Goal: Task Accomplishment & Management: Complete application form

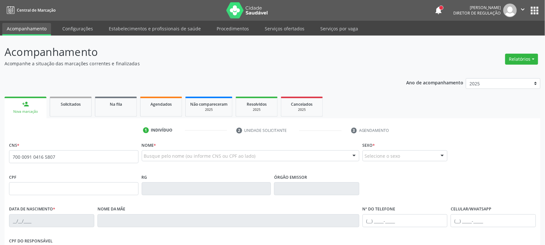
type input "700 0091 0416 5807"
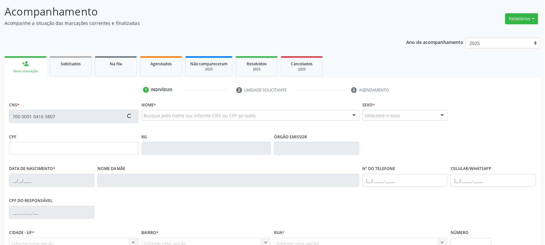
scroll to position [81, 0]
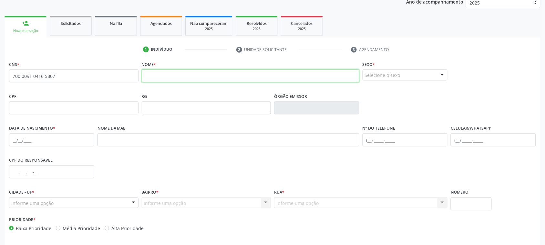
click at [225, 76] on input "text" at bounding box center [251, 75] width 218 height 13
type input "[PERSON_NAME]"
click at [414, 77] on div "Selecione o sexo" at bounding box center [405, 74] width 85 height 11
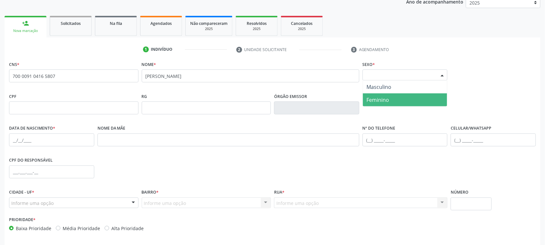
click at [398, 97] on span "Feminino" at bounding box center [405, 99] width 85 height 13
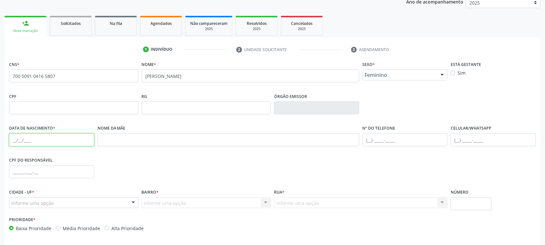
click at [15, 141] on input "text" at bounding box center [51, 139] width 85 height 13
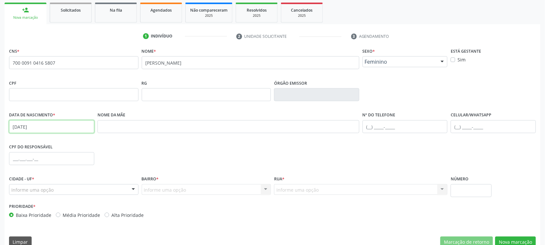
scroll to position [105, 0]
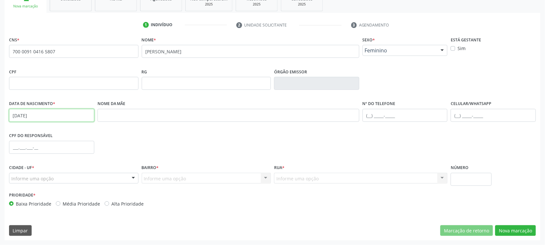
type input "[DATE]"
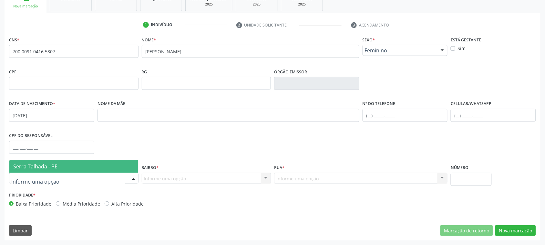
click at [67, 162] on span "Serra Talhada - PE" at bounding box center [73, 166] width 129 height 13
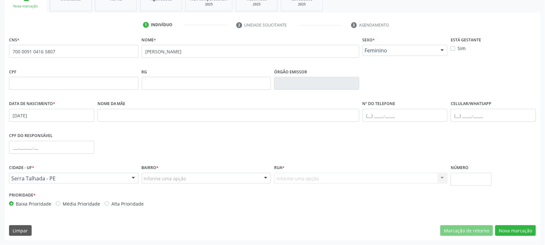
click at [195, 175] on div "Informe uma opção" at bounding box center [207, 178] width 130 height 11
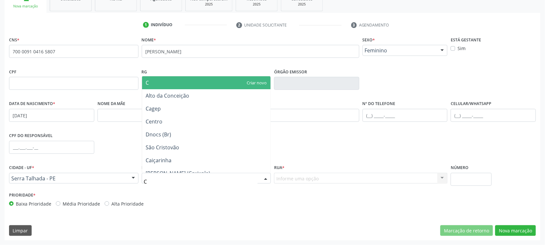
type input "CE"
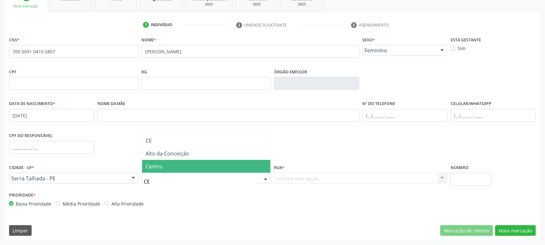
click at [159, 167] on span "Centro" at bounding box center [154, 166] width 17 height 7
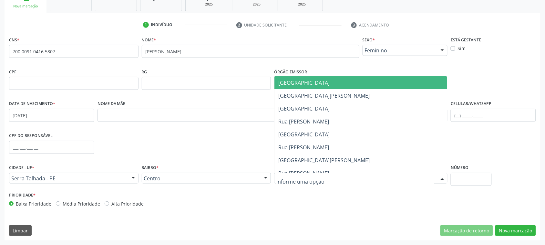
click at [322, 181] on div at bounding box center [360, 178] width 173 height 11
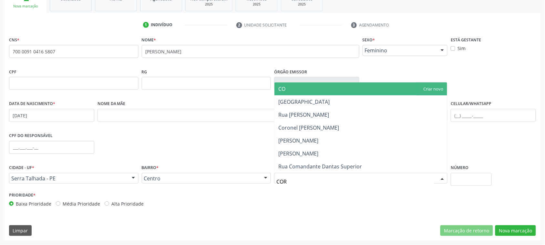
type input "CORN"
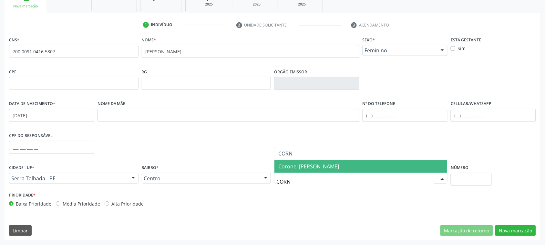
click at [297, 170] on span "Coronel [PERSON_NAME]" at bounding box center [308, 166] width 61 height 7
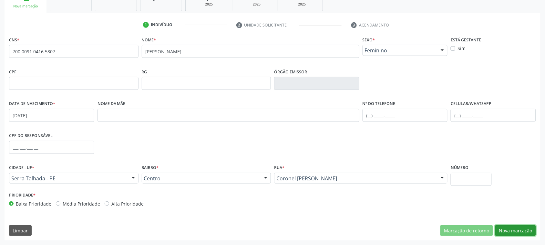
click at [528, 233] on button "Nova marcação" at bounding box center [515, 230] width 41 height 11
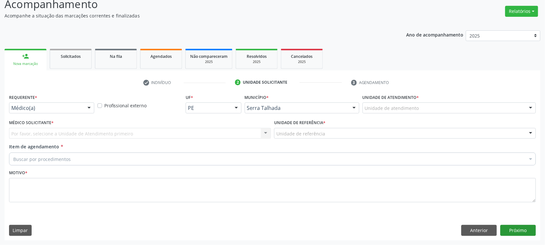
scroll to position [47, 0]
click at [45, 117] on div "Requerente * Médico(a) Médico(a) Enfermeiro(a) Paciente Nenhum resultado encont…" at bounding box center [51, 105] width 88 height 25
click at [45, 112] on div at bounding box center [51, 108] width 85 height 11
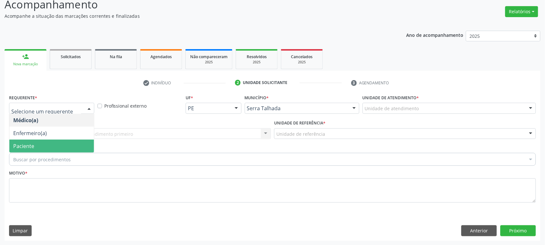
click at [41, 150] on span "Paciente" at bounding box center [51, 146] width 85 height 13
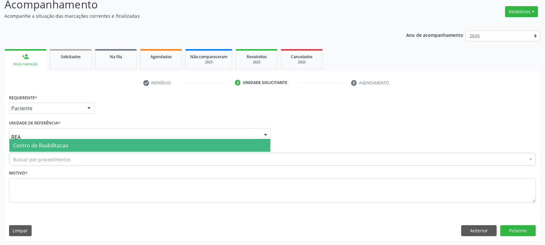
type input "REAB"
click at [42, 146] on span "Centro de Reabilitacao" at bounding box center [40, 145] width 55 height 7
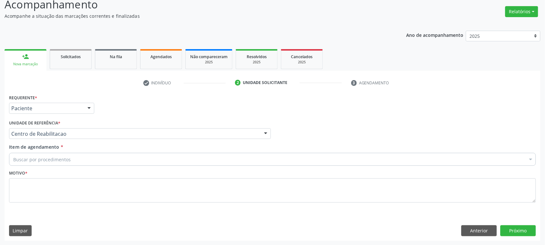
click at [47, 166] on div "Item de agendamento * Buscar por procedimentos Selecionar todos 0304070076 - .Q…" at bounding box center [272, 155] width 530 height 25
click at [47, 165] on div "Buscar por procedimentos" at bounding box center [272, 159] width 527 height 13
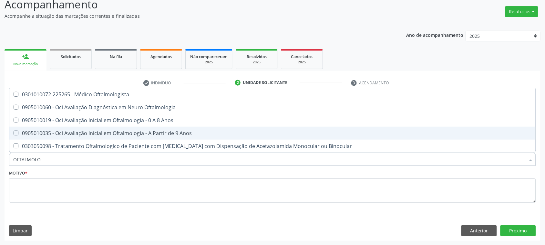
type input "OFTALMOLOG"
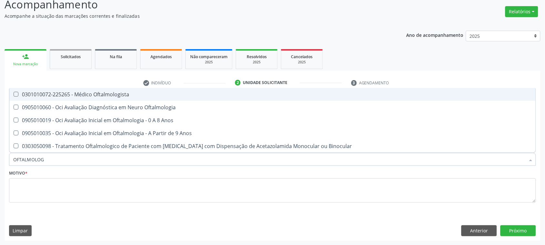
click at [122, 97] on div "0301010072-225265 - Médico Oftalmologista" at bounding box center [272, 94] width 519 height 5
checkbox Oftalmologista "true"
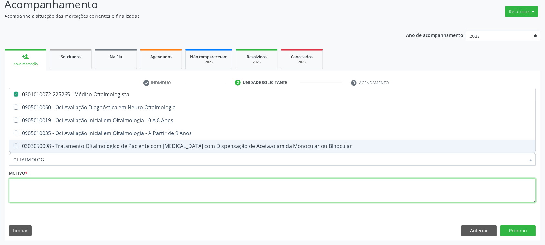
click at [25, 185] on textarea at bounding box center [272, 190] width 527 height 25
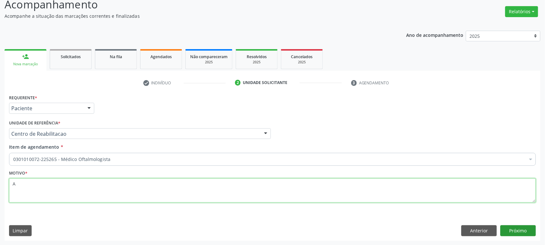
type textarea "A"
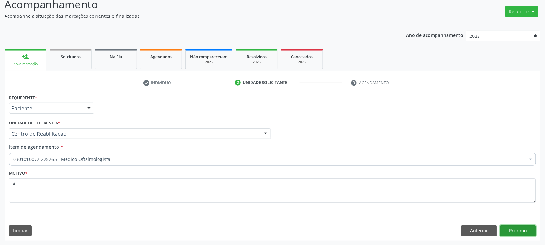
click at [514, 225] on button "Próximo" at bounding box center [519, 230] width 36 height 11
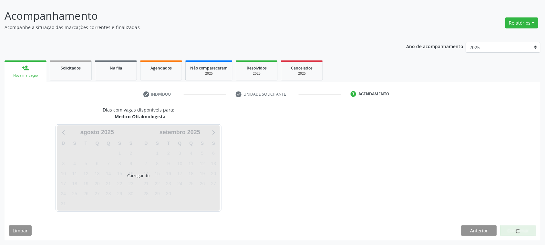
scroll to position [36, 0]
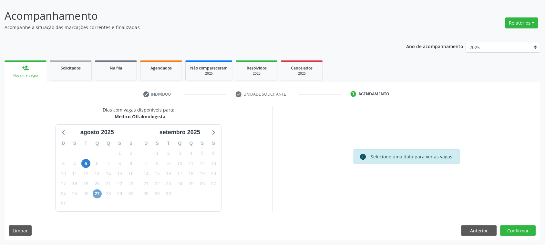
click at [99, 194] on span "27" at bounding box center [97, 193] width 9 height 9
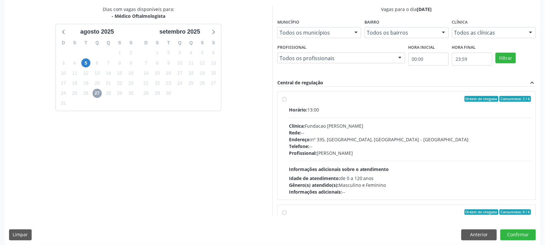
scroll to position [141, 0]
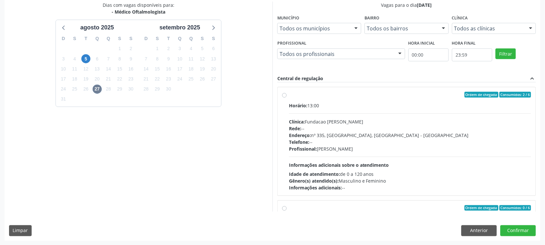
click at [381, 84] on div "Ordem de chegada Consumidos: 2 / 6 Horário: 13:00 Clínica: Fundacao [PERSON_NAM…" at bounding box center [406, 146] width 259 height 129
click at [376, 103] on div "Horário: 13:00" at bounding box center [410, 105] width 242 height 7
click at [287, 98] on input "Ordem de chegada Consumidos: 2 / 6 Horário: 13:00 Clínica: Fundacao [PERSON_NAM…" at bounding box center [284, 95] width 5 height 6
radio input "true"
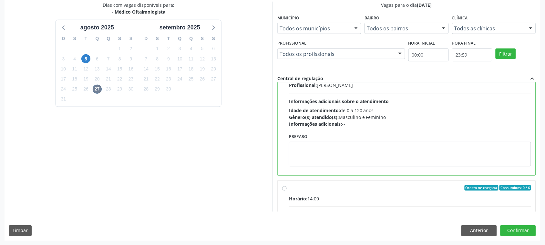
scroll to position [121, 0]
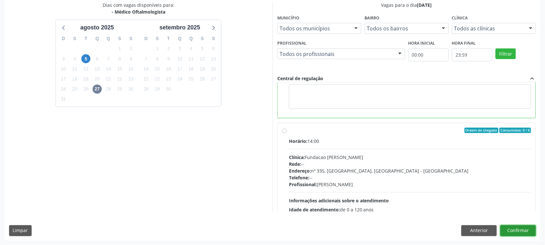
click at [526, 230] on button "Confirmar" at bounding box center [519, 230] width 36 height 11
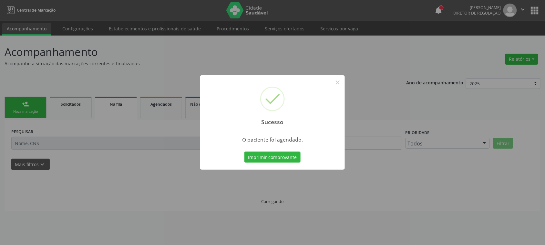
scroll to position [0, 0]
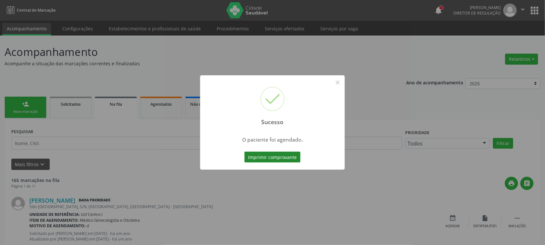
click at [273, 156] on button "Imprimir comprovante" at bounding box center [272, 156] width 56 height 11
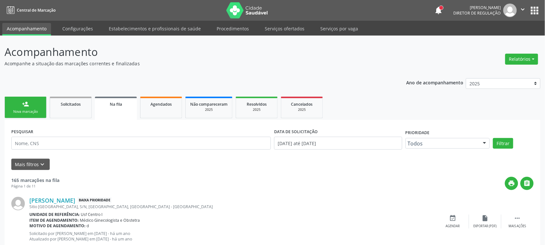
click at [33, 111] on div "Nova marcação" at bounding box center [25, 111] width 32 height 5
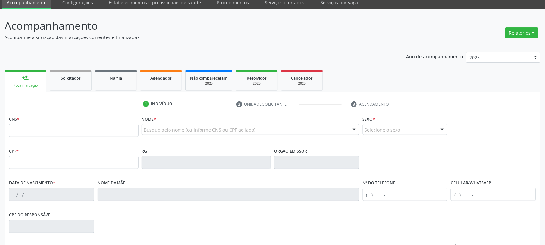
scroll to position [40, 0]
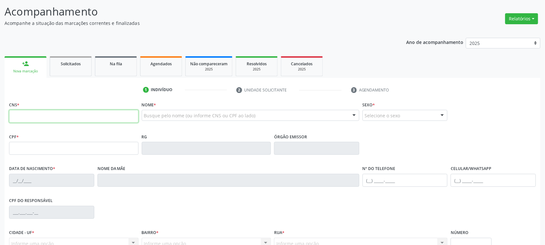
click at [66, 119] on input "text" at bounding box center [74, 116] width 130 height 13
type input "209 2785 7590 0018"
type input "080.993.984-32"
type input "[DATE]"
type input "[PERSON_NAME]"
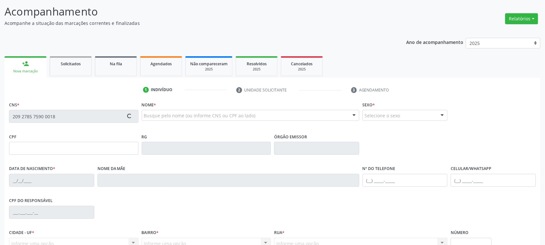
type input "[PHONE_NUMBER]"
type input "350"
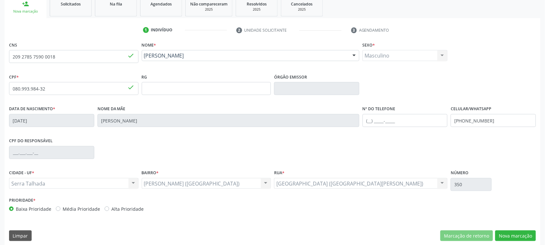
scroll to position [105, 0]
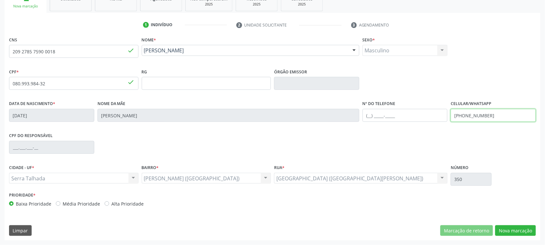
click at [475, 116] on input "[PHONE_NUMBER]" at bounding box center [493, 115] width 85 height 13
type input "(87) 0624"
click at [473, 115] on input "(87) 0624" at bounding box center [493, 115] width 85 height 13
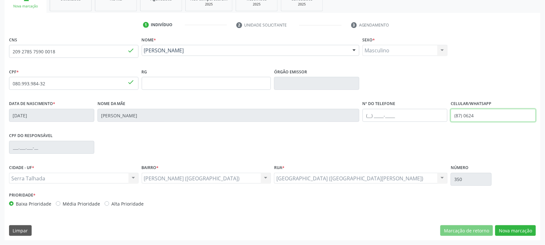
click at [473, 115] on input "(87) 0624" at bounding box center [493, 115] width 85 height 13
click at [523, 234] on button "Nova marcação" at bounding box center [515, 230] width 41 height 11
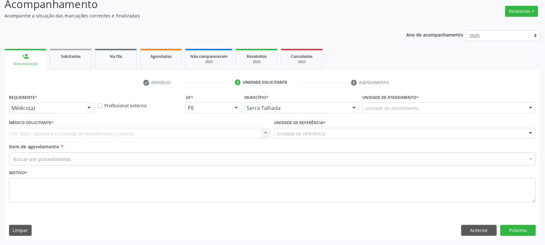
scroll to position [47, 0]
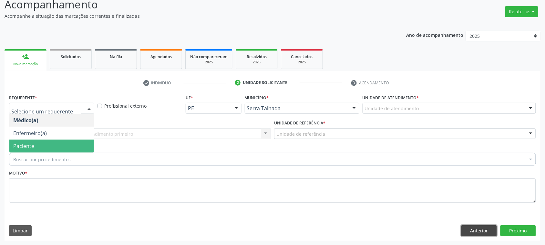
click at [469, 229] on button "Anterior" at bounding box center [479, 230] width 36 height 11
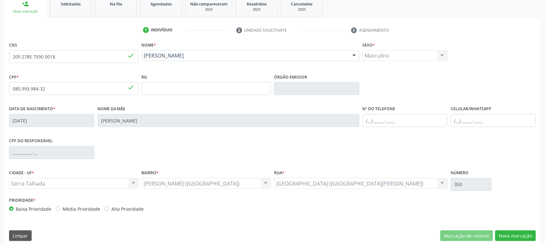
scroll to position [105, 0]
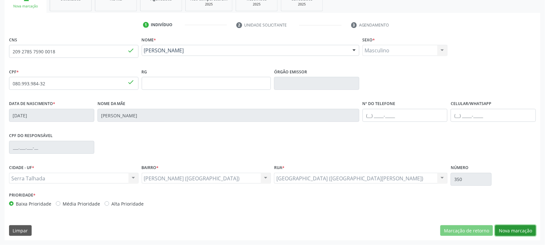
click at [522, 233] on button "Nova marcação" at bounding box center [515, 230] width 41 height 11
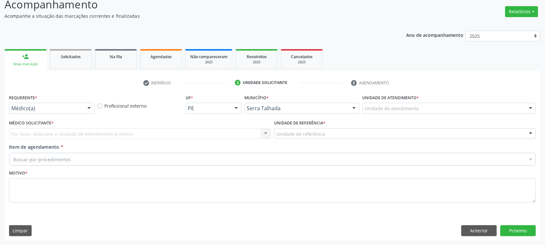
click at [42, 104] on div "Médico(a)" at bounding box center [51, 108] width 85 height 11
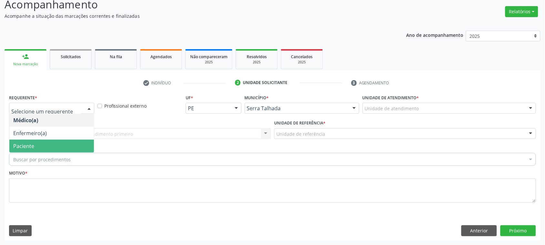
click at [31, 146] on span "Paciente" at bounding box center [23, 145] width 21 height 7
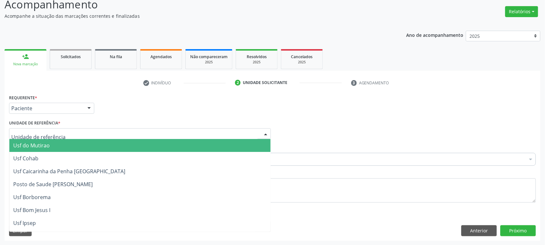
click at [38, 129] on div at bounding box center [140, 133] width 262 height 11
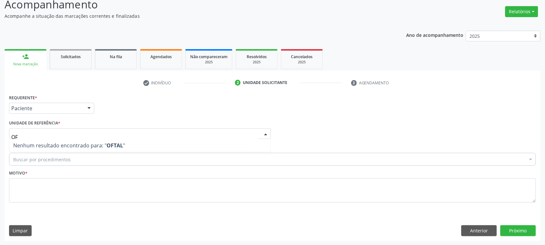
type input "O"
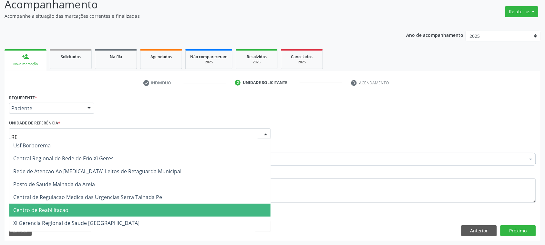
type input "REA"
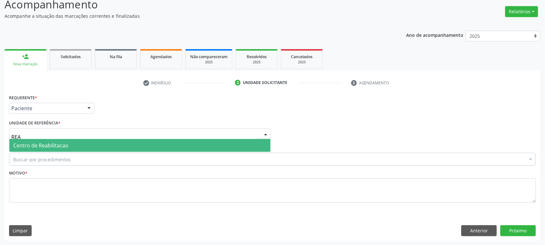
click at [50, 145] on span "Centro de Reabilitacao" at bounding box center [40, 145] width 55 height 7
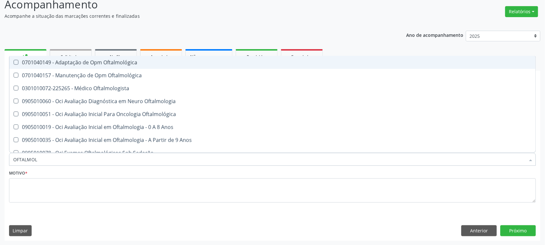
type input "OFTALMOLO"
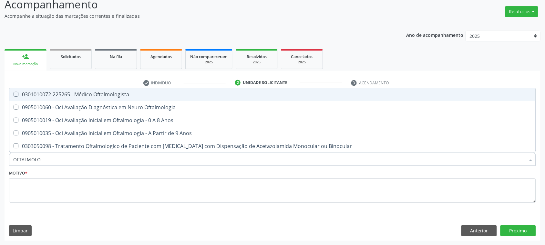
click at [89, 89] on span "0301010072-225265 - Médico Oftalmologista" at bounding box center [272, 94] width 526 height 13
checkbox Oftalmologista "true"
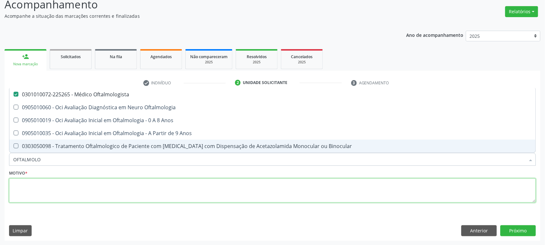
click at [40, 181] on textarea at bounding box center [272, 190] width 527 height 25
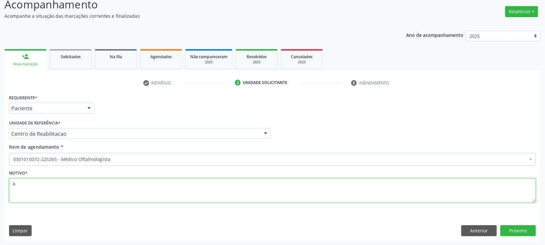
type textarea "A"
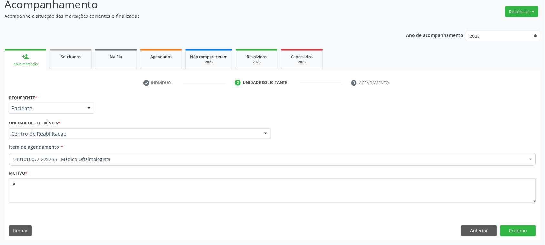
click at [522, 236] on div "Requerente * Paciente Médico(a) Enfermeiro(a) Paciente Nenhum resultado encontr…" at bounding box center [273, 167] width 536 height 148
click at [521, 230] on button "Próximo" at bounding box center [519, 230] width 36 height 11
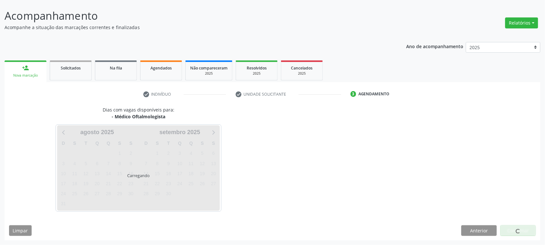
scroll to position [36, 0]
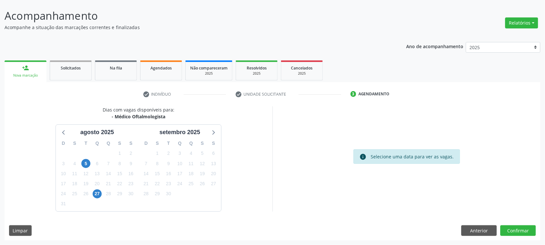
click at [92, 194] on div "27" at bounding box center [97, 194] width 11 height 10
click at [94, 195] on span "27" at bounding box center [97, 193] width 9 height 9
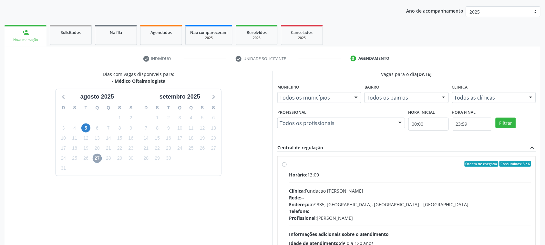
scroll to position [141, 0]
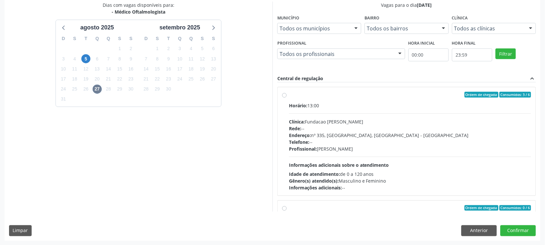
click at [376, 102] on div "Horário: 13:00" at bounding box center [410, 105] width 242 height 7
click at [287, 98] on input "Ordem de chegada Consumidos: 3 / 6 Horário: 13:00 Clínica: Fundacao [PERSON_NAM…" at bounding box center [284, 95] width 5 height 6
radio input "true"
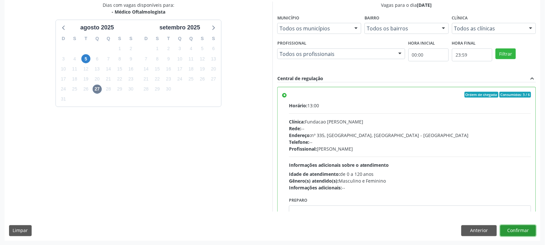
click at [527, 232] on button "Confirmar" at bounding box center [519, 230] width 36 height 11
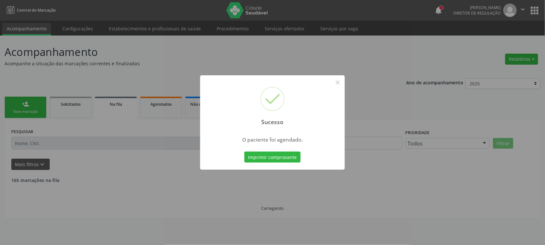
scroll to position [0, 0]
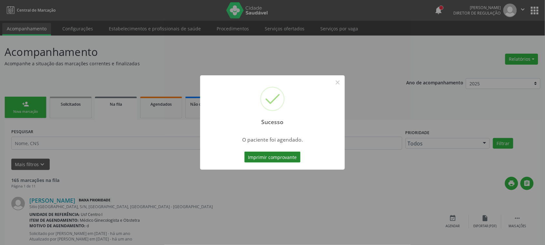
click at [286, 161] on button "Imprimir comprovante" at bounding box center [272, 156] width 56 height 11
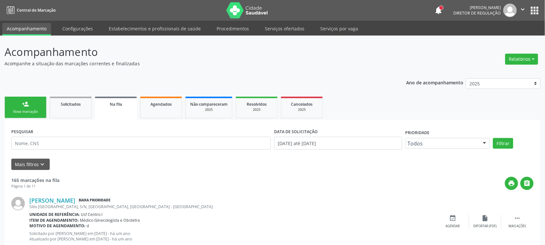
click at [15, 104] on link "person_add Nova marcação" at bounding box center [26, 108] width 42 height 22
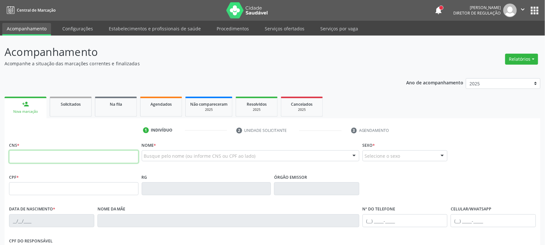
click at [78, 150] on input "text" at bounding box center [74, 156] width 130 height 13
type input "700 0033 0819 2602"
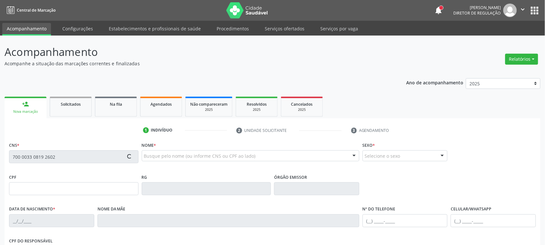
type input "010.268.194-58"
type input "[DATE]"
type input "[PERSON_NAME]"
type input "[PHONE_NUMBER]"
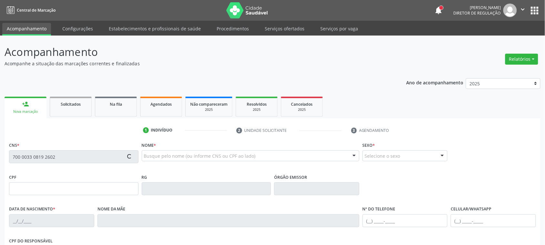
type input "232"
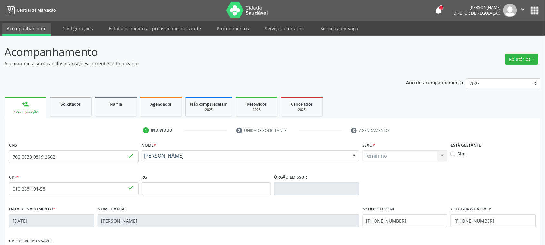
scroll to position [105, 0]
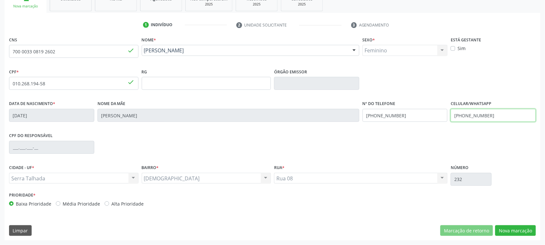
click at [468, 120] on input "[PHONE_NUMBER]" at bounding box center [493, 115] width 85 height 13
click at [419, 114] on input "[PHONE_NUMBER]" at bounding box center [405, 115] width 85 height 13
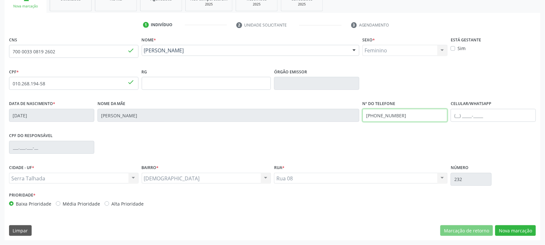
click at [419, 114] on input "[PHONE_NUMBER]" at bounding box center [405, 115] width 85 height 13
click at [525, 230] on button "Nova marcação" at bounding box center [515, 230] width 41 height 11
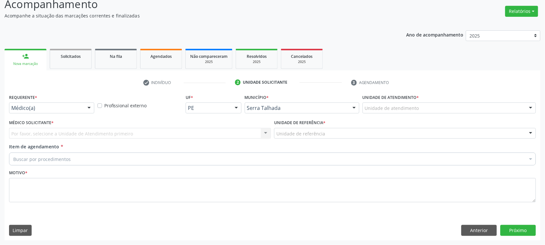
scroll to position [47, 0]
click at [474, 234] on button "Anterior" at bounding box center [479, 230] width 36 height 11
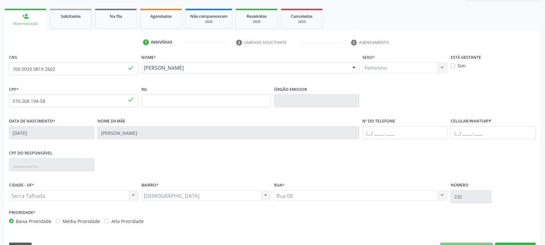
scroll to position [105, 0]
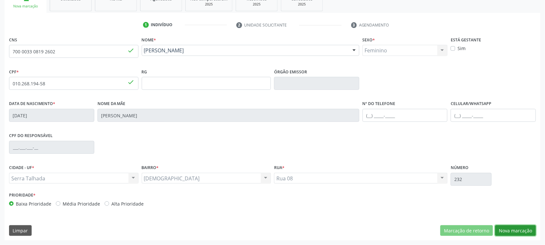
click at [519, 233] on button "Nova marcação" at bounding box center [515, 230] width 41 height 11
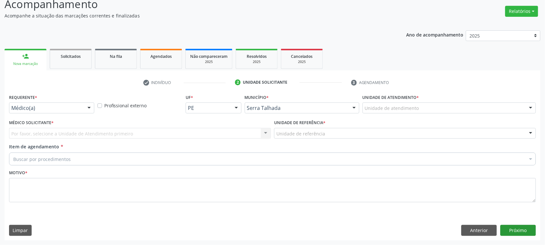
scroll to position [47, 0]
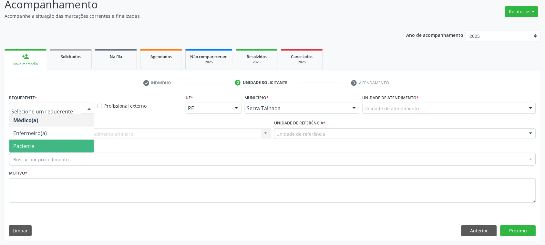
click at [42, 149] on span "Paciente" at bounding box center [51, 146] width 85 height 13
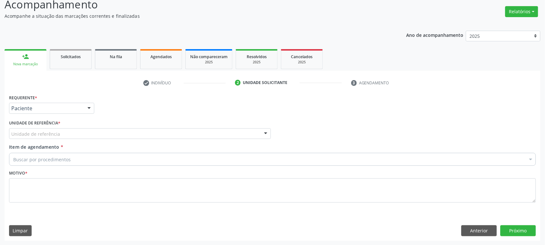
click at [44, 137] on div "Unidade de referência" at bounding box center [140, 133] width 262 height 11
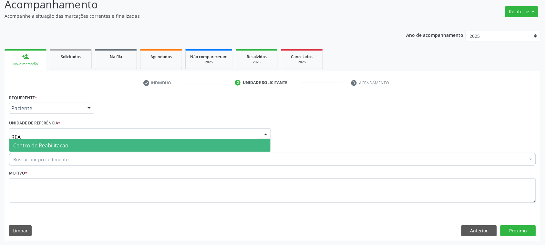
type input "REAB"
click at [52, 147] on span "Centro de Reabilitacao" at bounding box center [40, 145] width 55 height 7
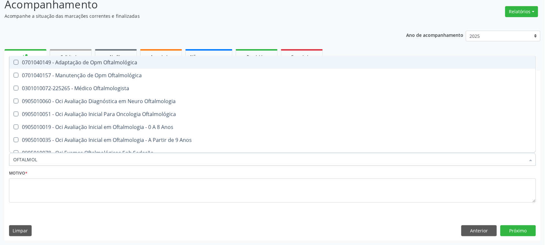
type input "OFTALMOLO"
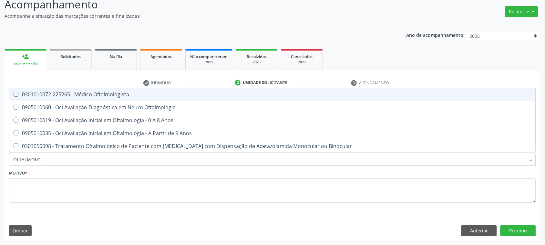
click at [103, 92] on div "0301010072-225265 - Médico Oftalmologista" at bounding box center [272, 94] width 519 height 5
checkbox Oftalmologista "true"
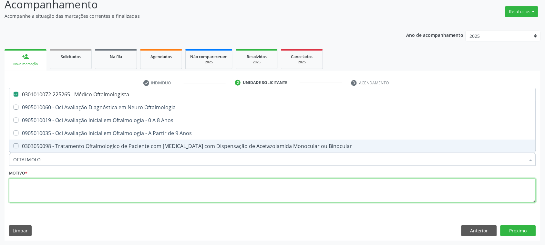
click at [32, 192] on textarea at bounding box center [272, 190] width 527 height 25
checkbox Oftalmologia "true"
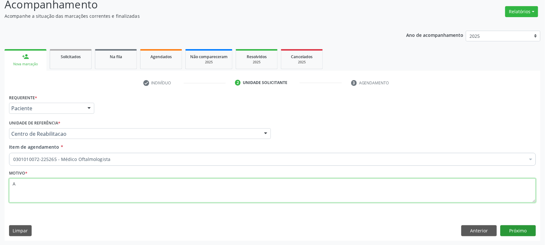
type textarea "A"
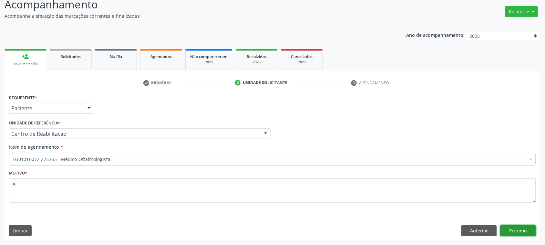
click at [526, 231] on button "Próximo" at bounding box center [519, 230] width 36 height 11
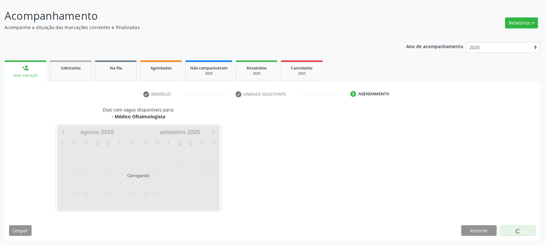
scroll to position [36, 0]
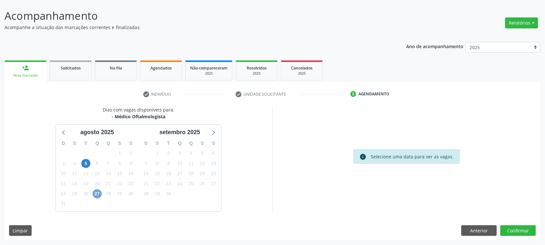
click at [99, 192] on span "27" at bounding box center [97, 193] width 9 height 9
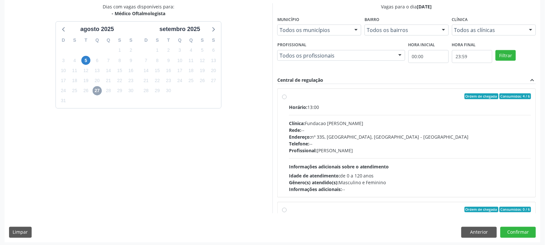
scroll to position [141, 0]
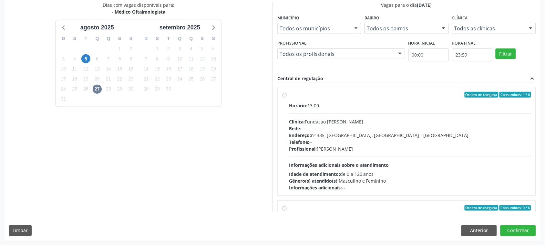
click at [358, 136] on div "Endereço: [STREET_ADDRESS]" at bounding box center [410, 135] width 242 height 7
click at [287, 98] on input "Ordem de chegada Consumidos: 4 / 6 Horário: 13:00 Clínica: Fundacao [PERSON_NAM…" at bounding box center [284, 95] width 5 height 6
radio input "true"
click at [518, 238] on div "Dias com vagas disponíveis para: - Médico Oftalmologista [DATE] D S T Q Q S S 2…" at bounding box center [273, 121] width 536 height 239
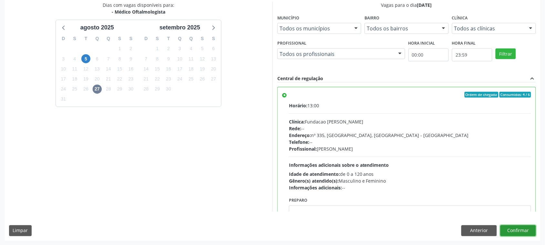
click at [521, 232] on button "Confirmar" at bounding box center [519, 230] width 36 height 11
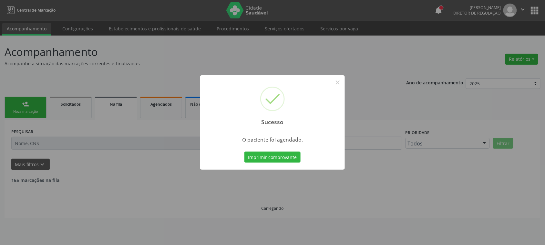
scroll to position [0, 0]
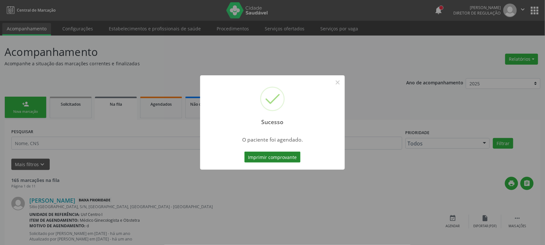
click at [276, 152] on button "Imprimir comprovante" at bounding box center [272, 156] width 56 height 11
